Goal: Information Seeking & Learning: Learn about a topic

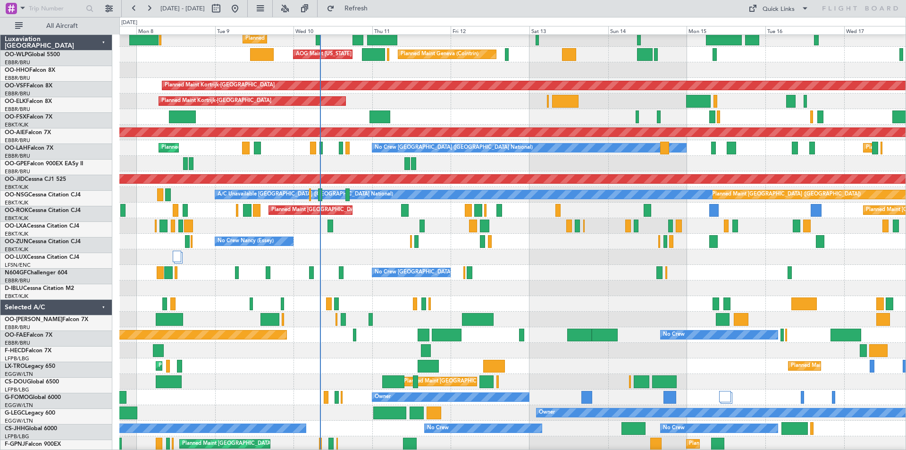
scroll to position [25, 0]
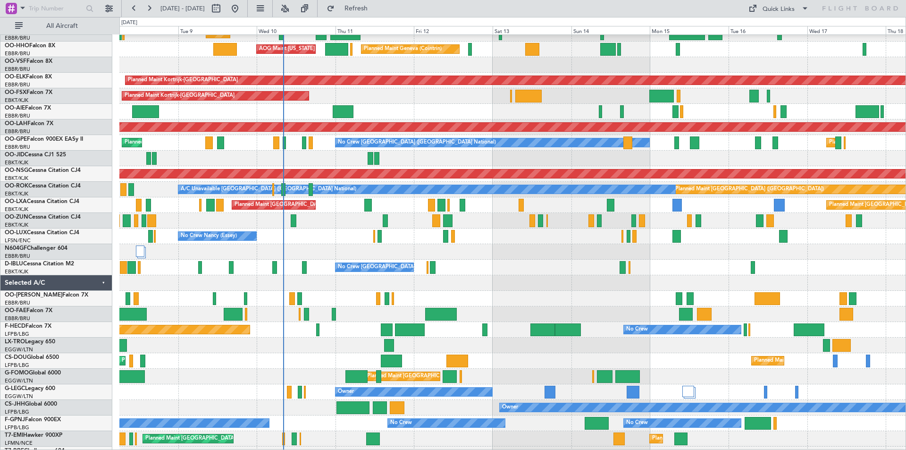
click at [524, 262] on div "No Crew [GEOGRAPHIC_DATA] ([GEOGRAPHIC_DATA] National)" at bounding box center [512, 268] width 786 height 16
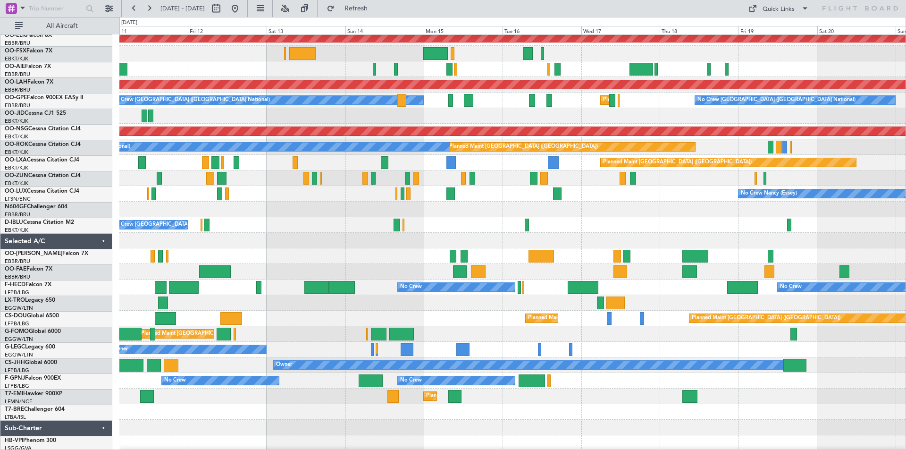
scroll to position [68, 0]
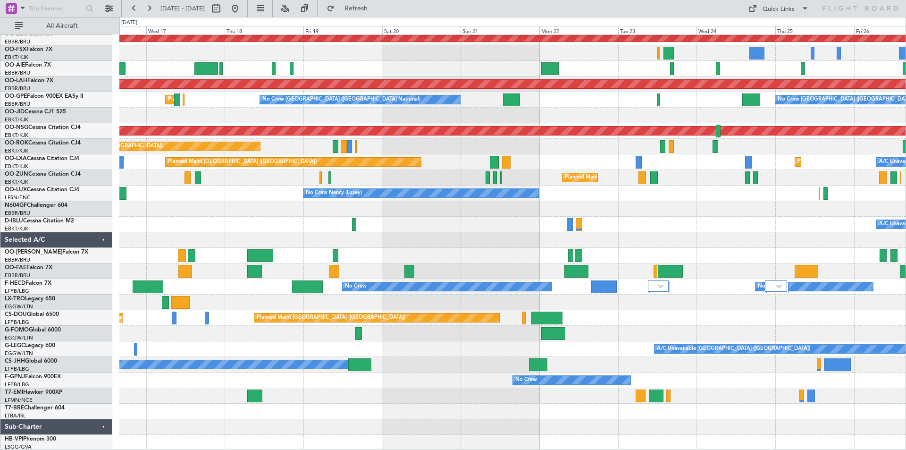
click at [0, 210] on div "Planned Maint Kortrijk-[GEOGRAPHIC_DATA] Planned [GEOGRAPHIC_DATA][PERSON_NAME]…" at bounding box center [453, 233] width 906 height 433
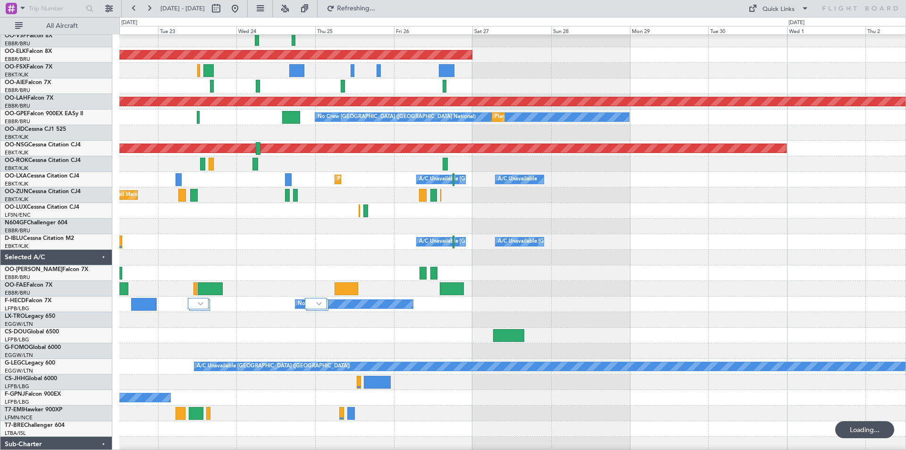
scroll to position [36, 0]
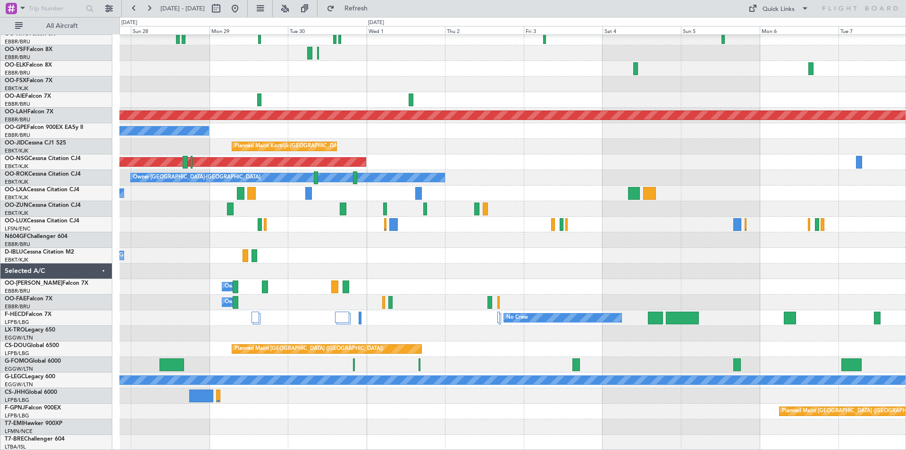
click at [747, 242] on div at bounding box center [512, 240] width 786 height 16
click at [243, 13] on button at bounding box center [235, 8] width 15 height 15
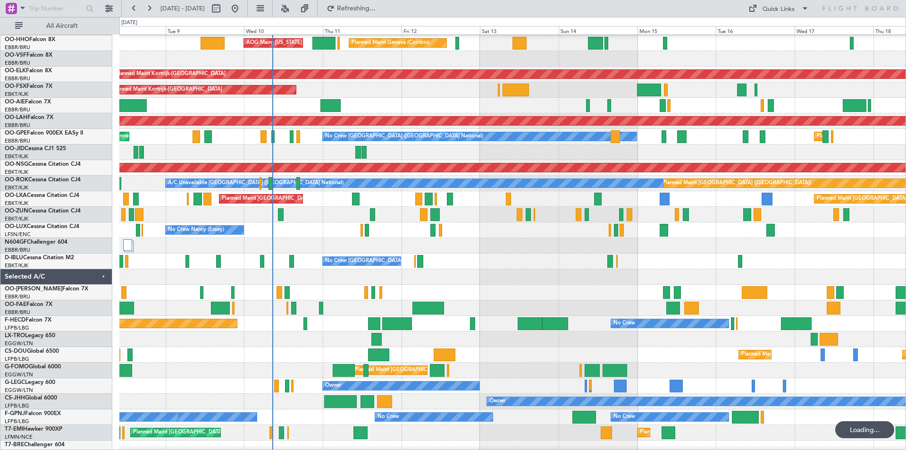
click at [476, 250] on div at bounding box center [512, 246] width 786 height 16
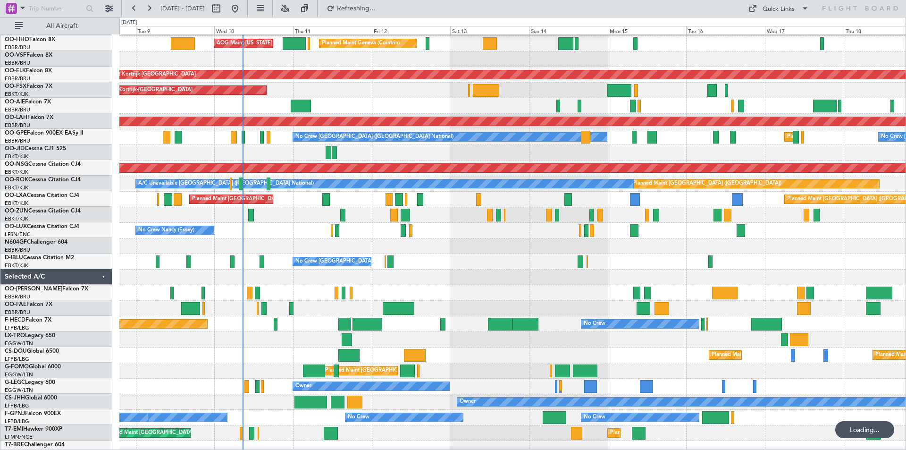
scroll to position [30, 0]
click at [33, 83] on div "OO-FSX Falcon 7X" at bounding box center [58, 87] width 107 height 8
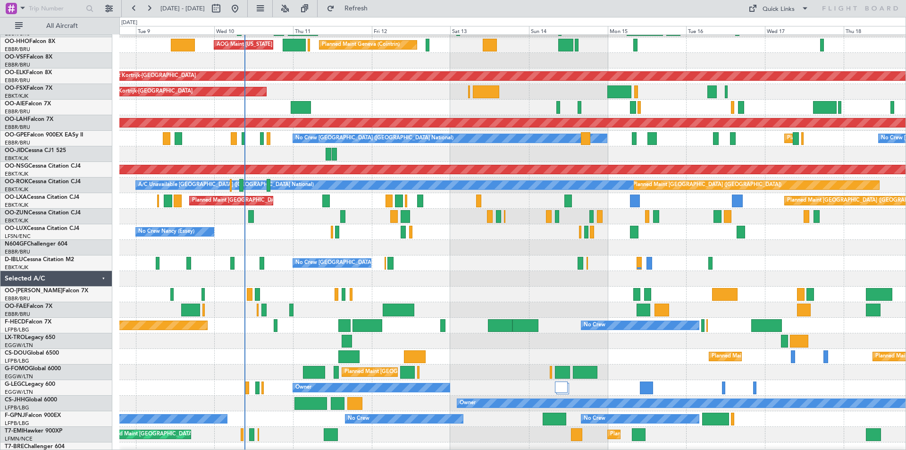
click at [32, 84] on div "OO-FSX Falcon 7X" at bounding box center [58, 88] width 107 height 8
click at [32, 89] on link "OO-FSX Falcon 7X" at bounding box center [29, 88] width 48 height 6
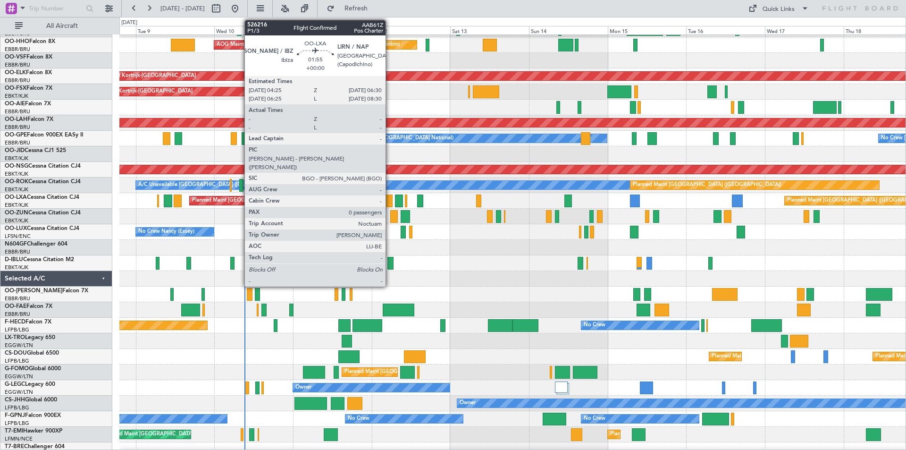
click at [390, 199] on div at bounding box center [389, 200] width 7 height 13
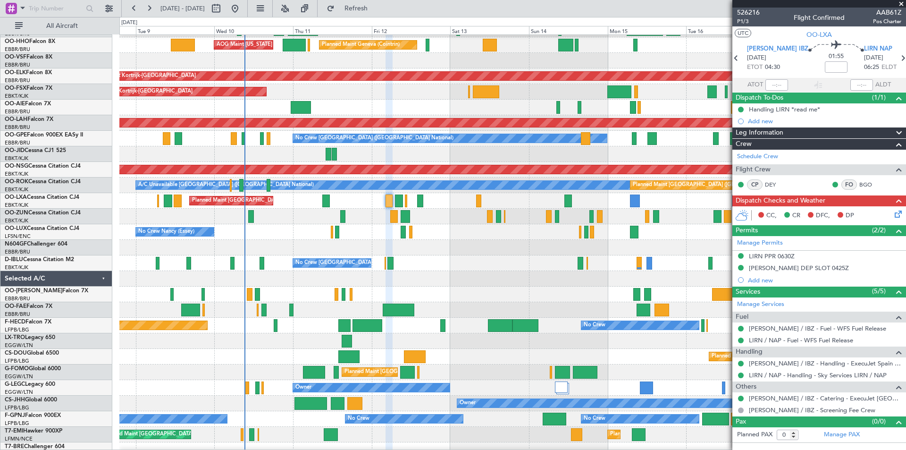
click at [900, 4] on span at bounding box center [901, 4] width 9 height 8
